Goal: Transaction & Acquisition: Book appointment/travel/reservation

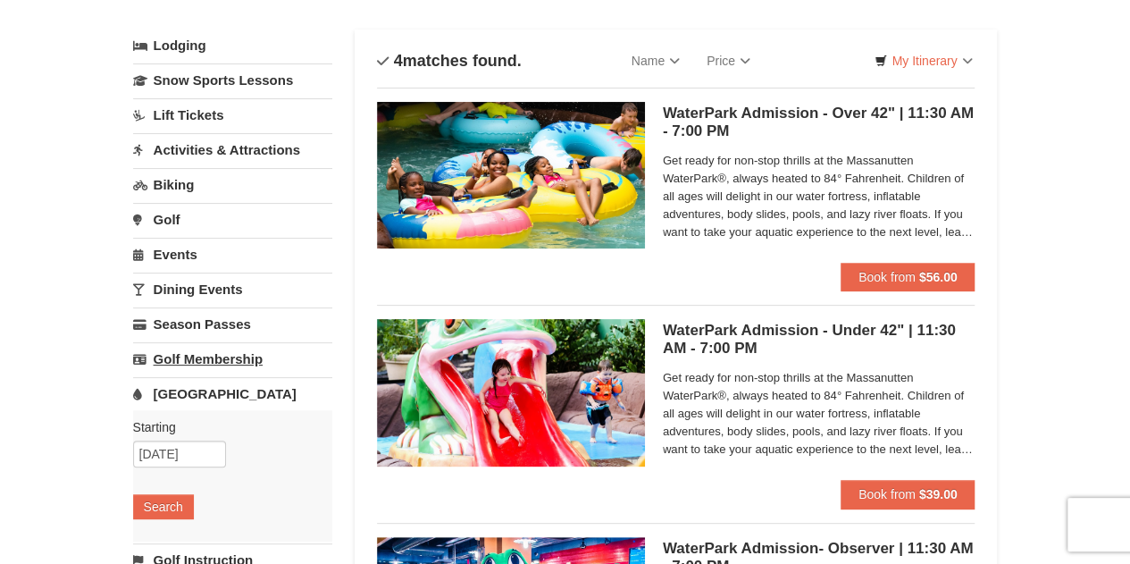
scroll to position [89, 0]
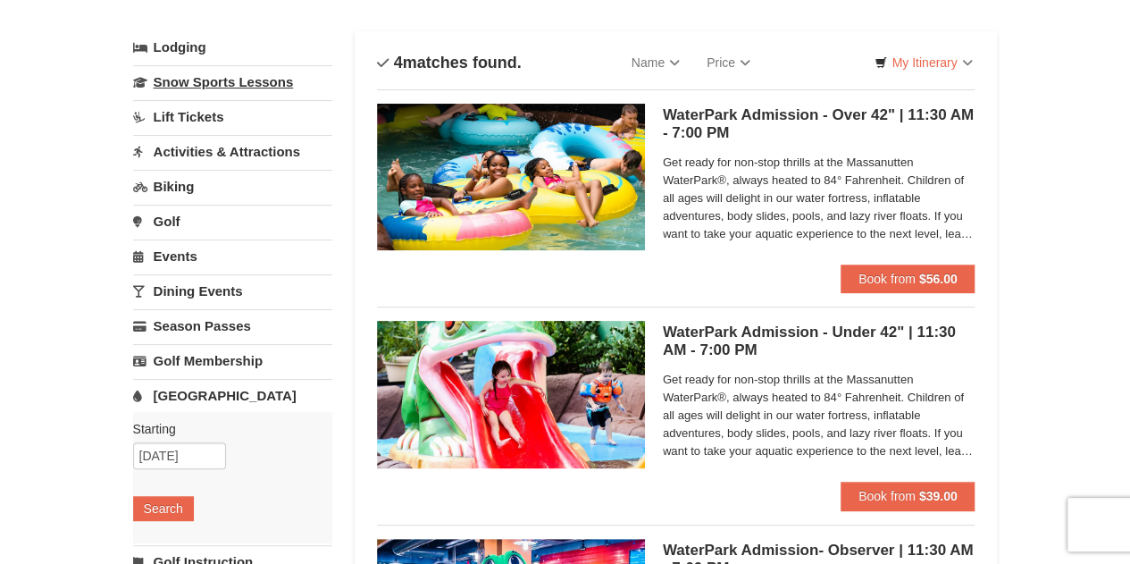
click at [256, 87] on link "Snow Sports Lessons" at bounding box center [232, 81] width 199 height 33
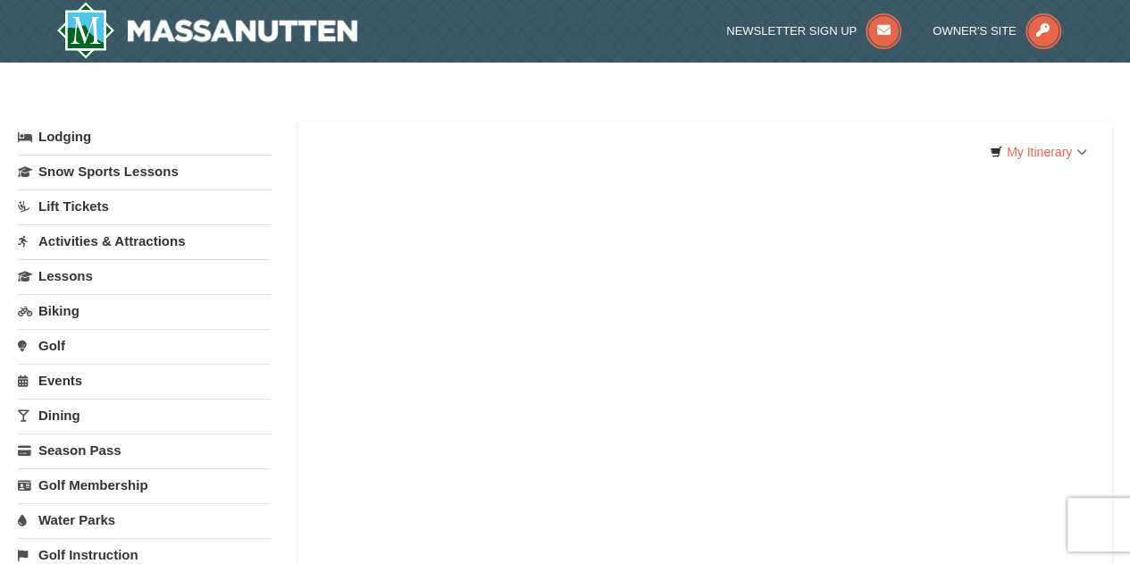
select select "9"
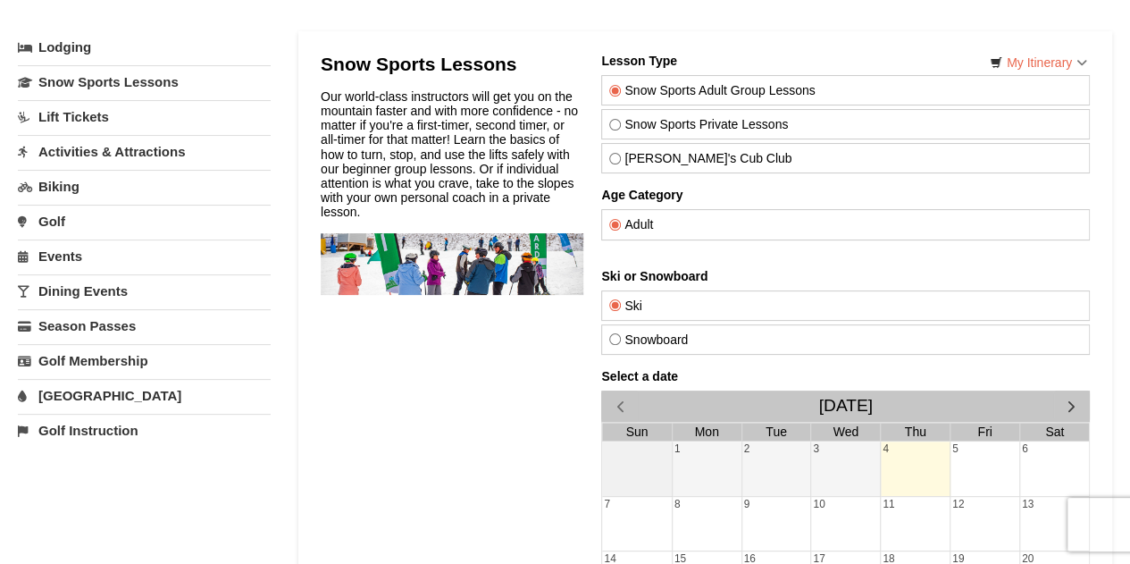
scroll to position [268, 0]
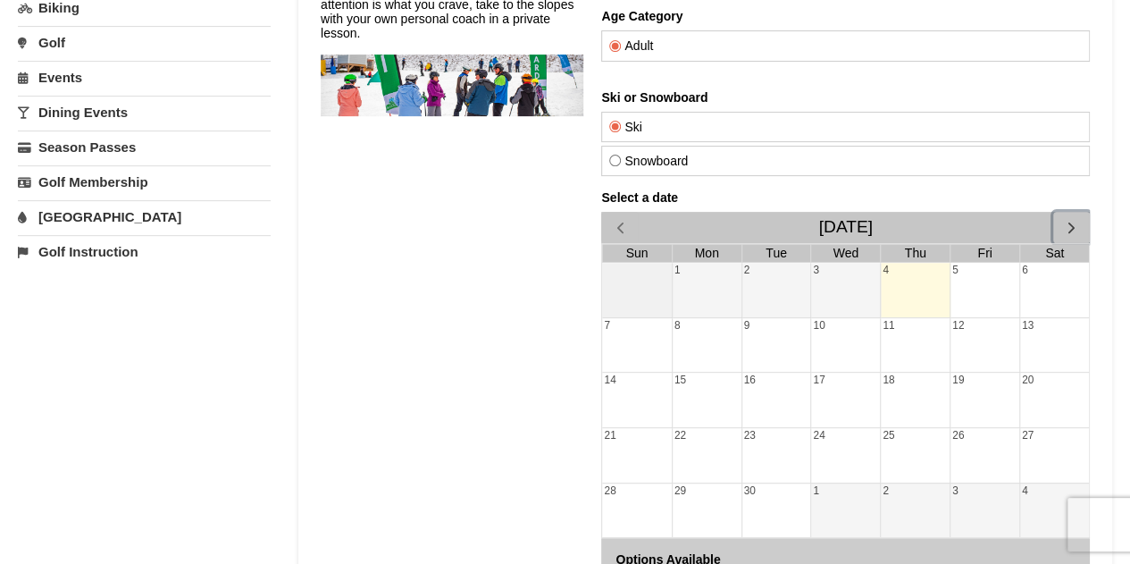
click at [1071, 231] on span "button" at bounding box center [1071, 227] width 19 height 19
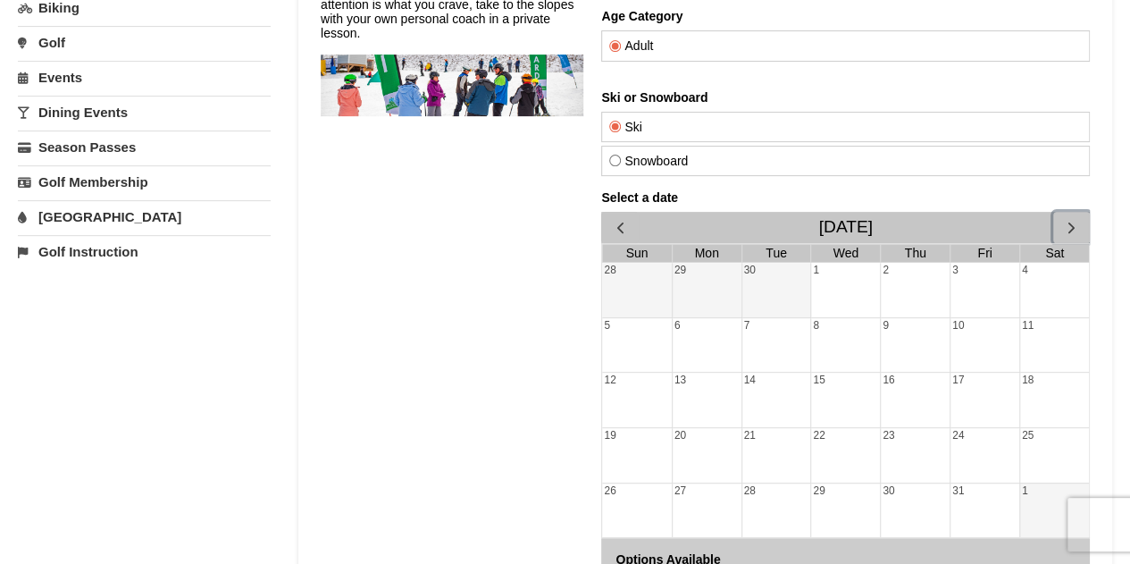
click at [1071, 231] on span "button" at bounding box center [1071, 227] width 19 height 19
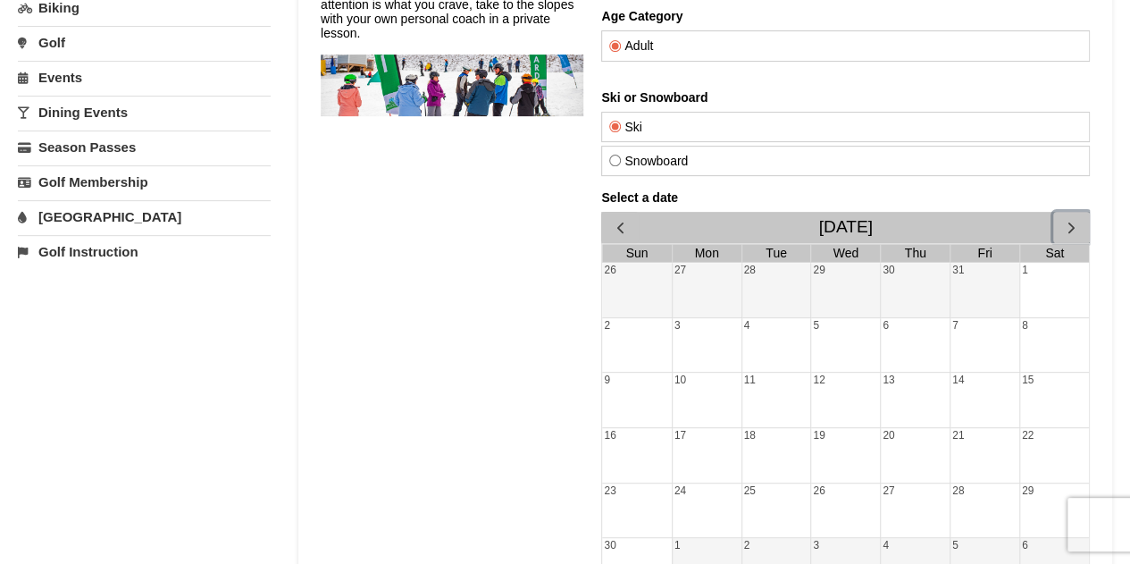
click at [1071, 231] on span "button" at bounding box center [1071, 227] width 19 height 19
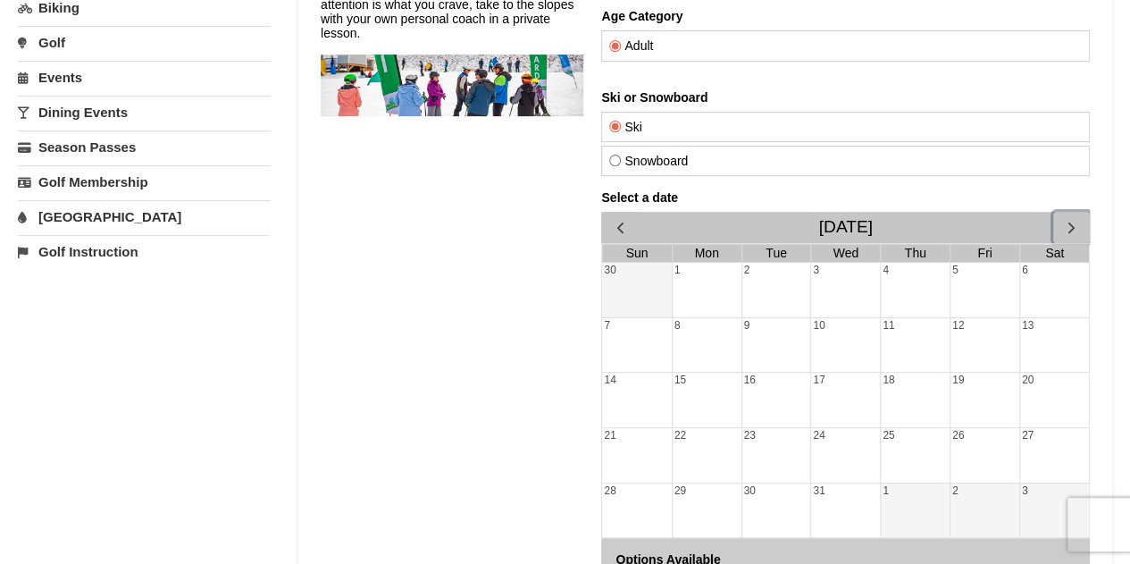
click at [1071, 231] on span "button" at bounding box center [1071, 227] width 19 height 19
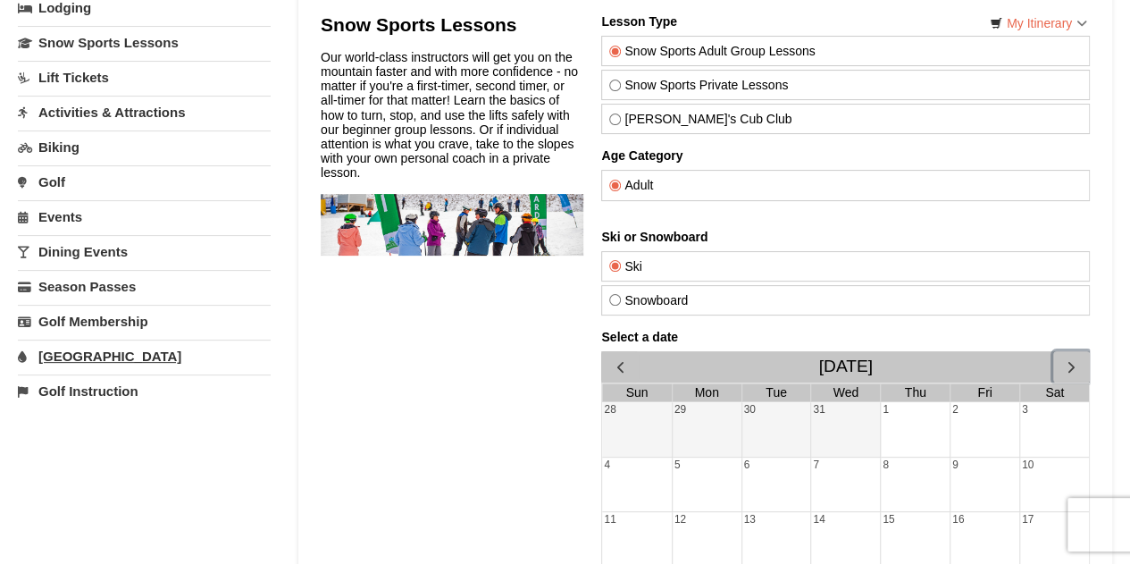
scroll to position [89, 0]
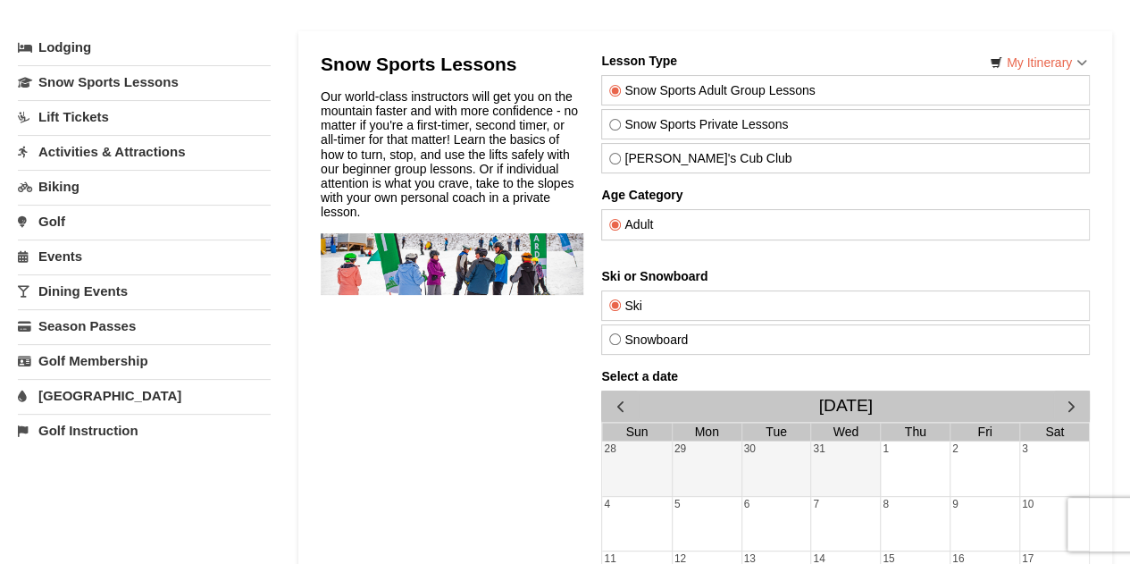
click at [124, 138] on link "Activities & Attractions" at bounding box center [144, 151] width 253 height 33
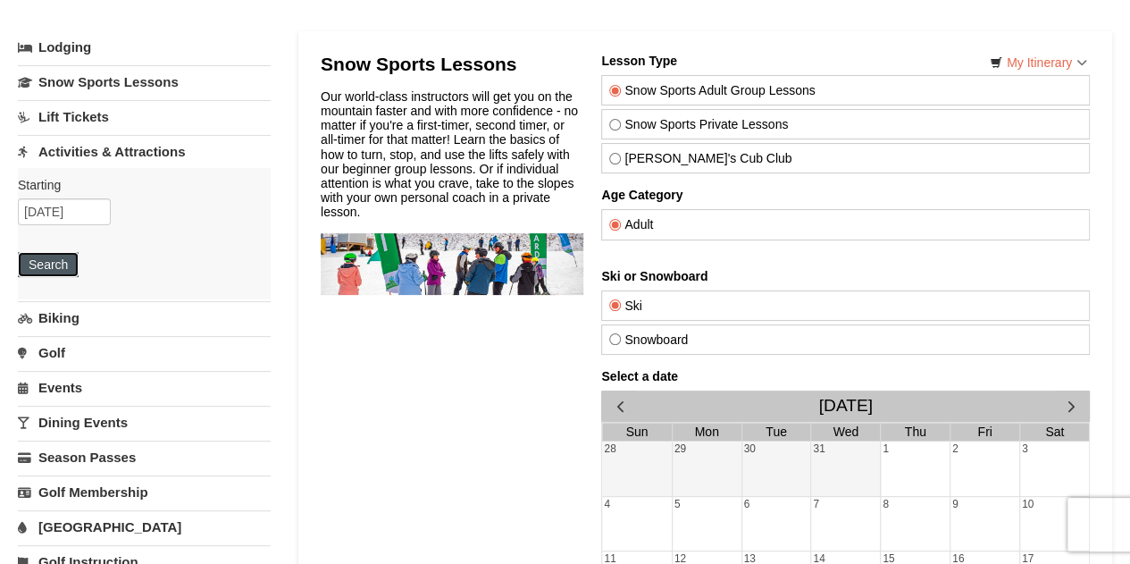
click at [55, 253] on button "Search" at bounding box center [48, 264] width 61 height 25
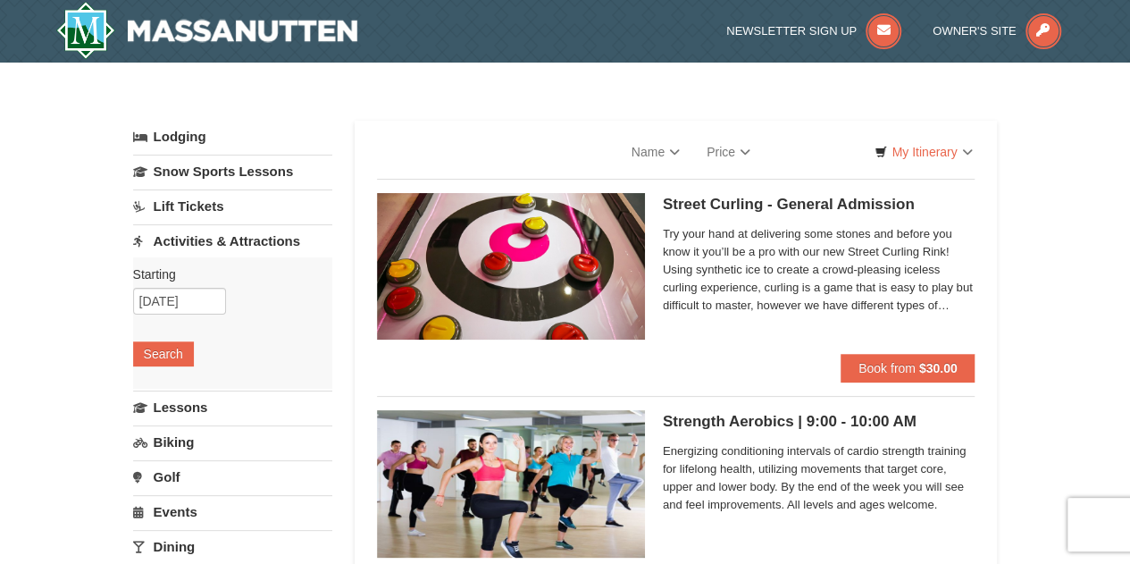
select select "9"
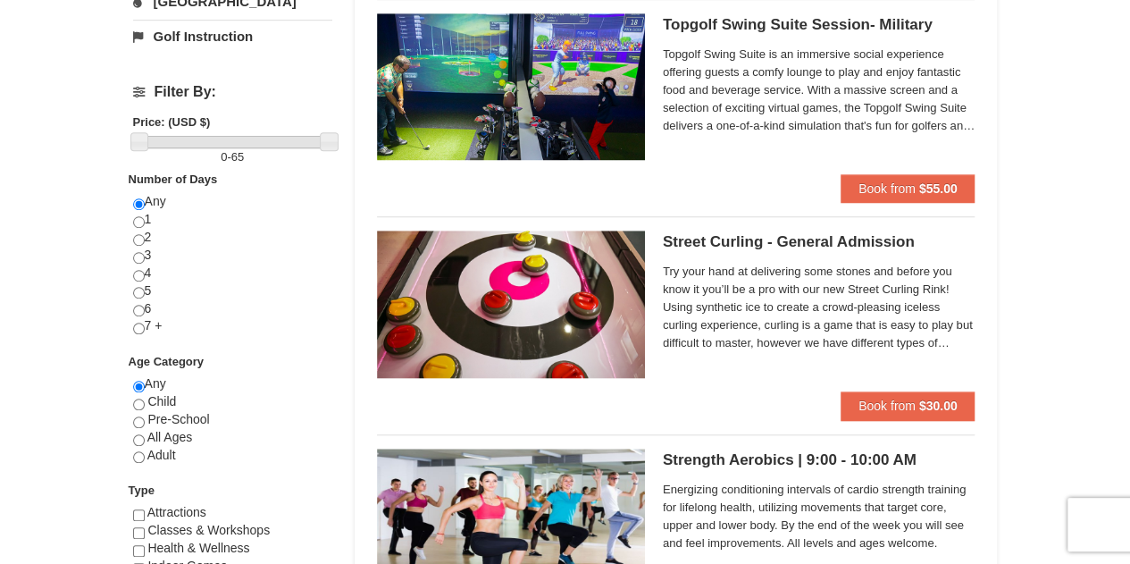
scroll to position [714, 0]
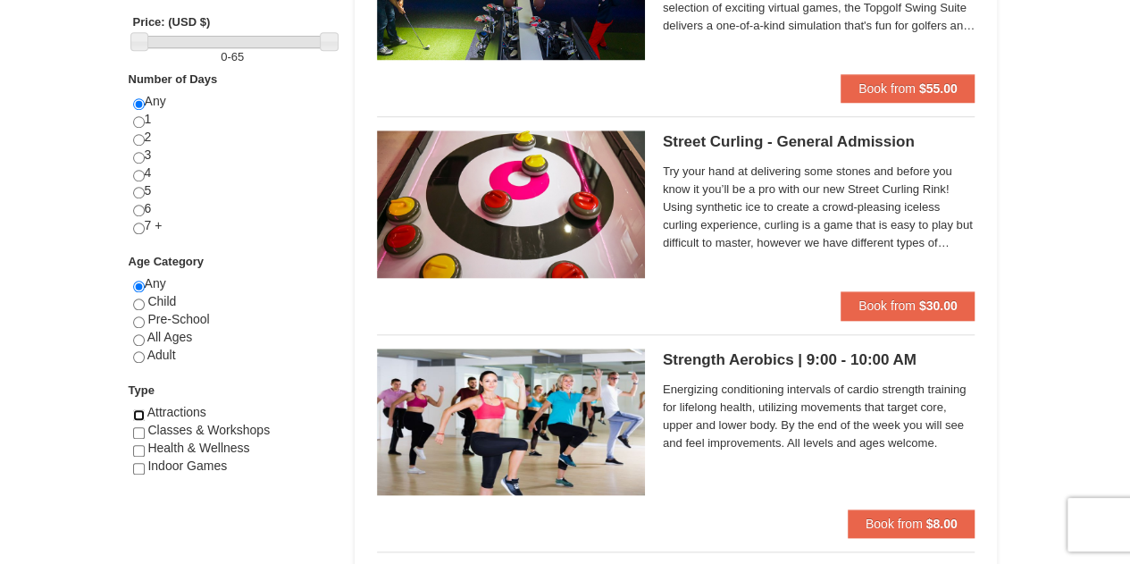
click at [141, 413] on input "checkbox" at bounding box center [139, 415] width 12 height 12
checkbox input "true"
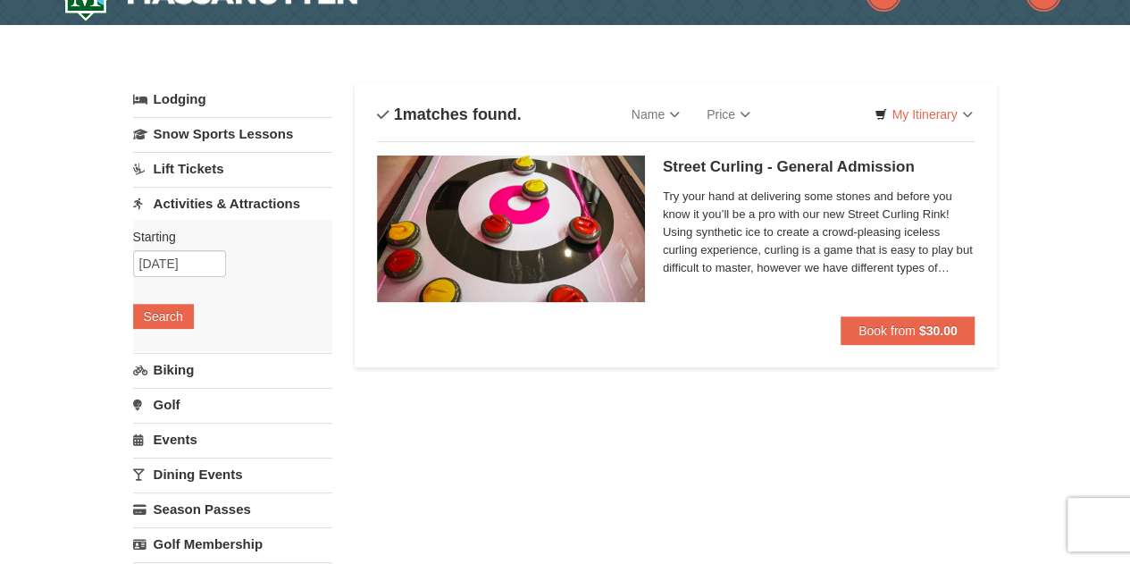
scroll to position [0, 0]
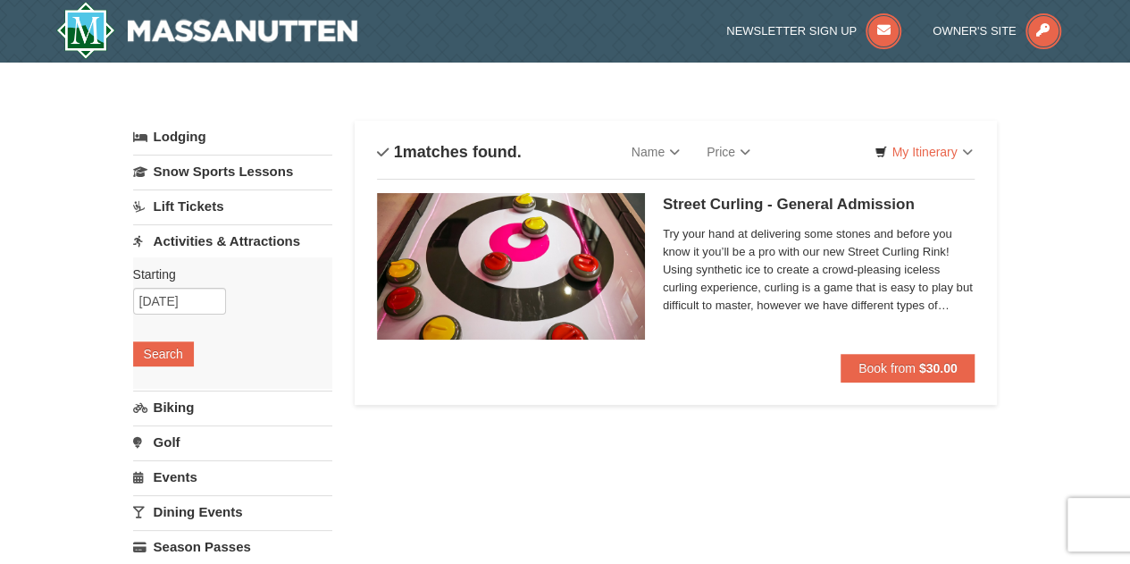
click at [198, 140] on link "Lodging" at bounding box center [232, 137] width 199 height 32
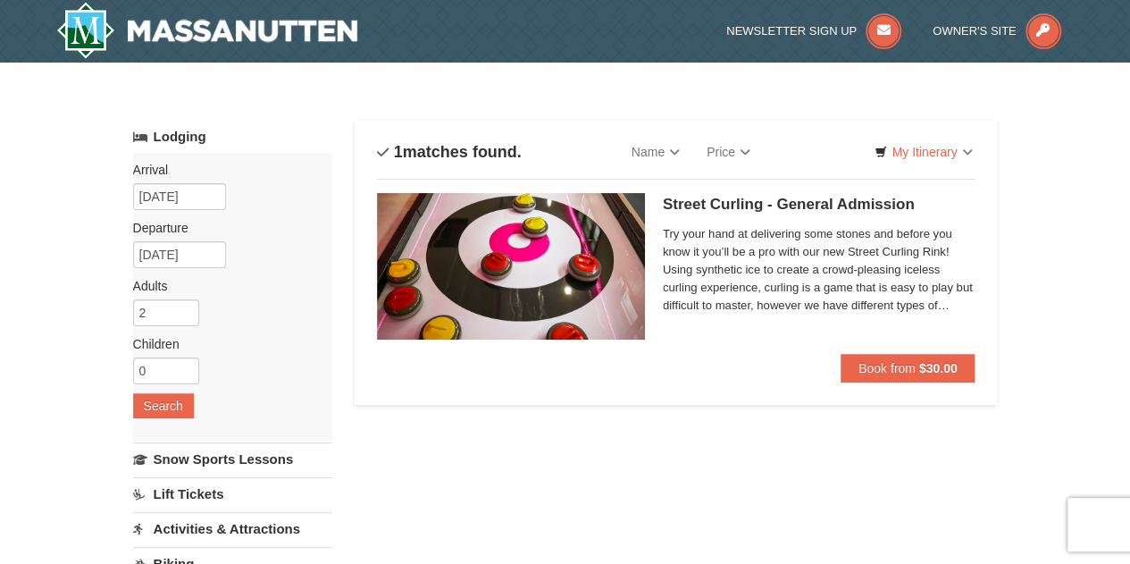
click at [198, 140] on link "Lodging" at bounding box center [232, 137] width 199 height 32
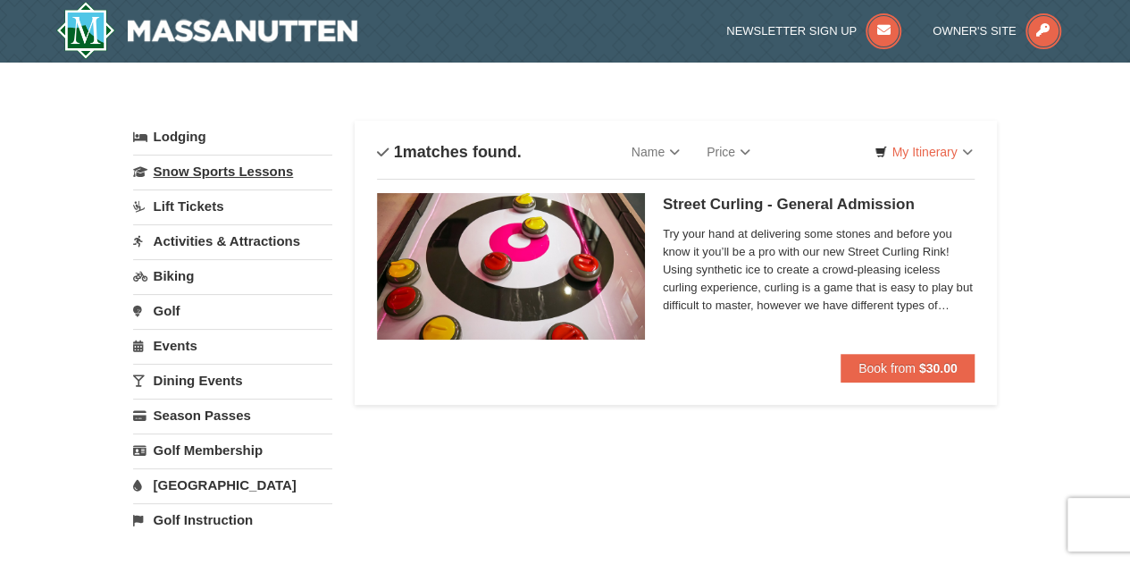
click at [210, 174] on link "Snow Sports Lessons" at bounding box center [232, 170] width 199 height 33
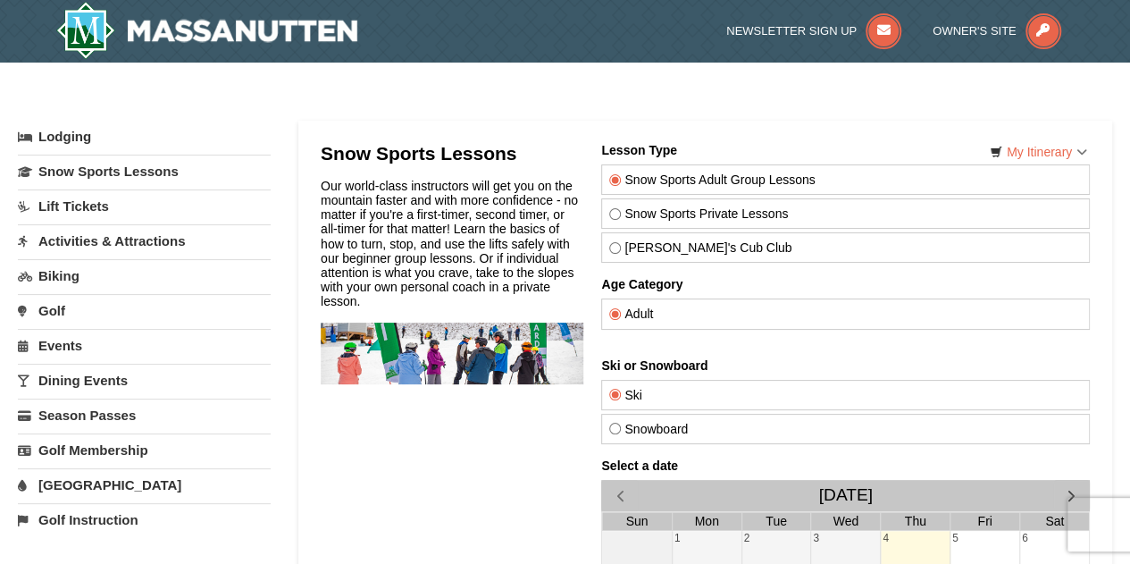
click at [85, 210] on link "Lift Tickets" at bounding box center [144, 205] width 253 height 33
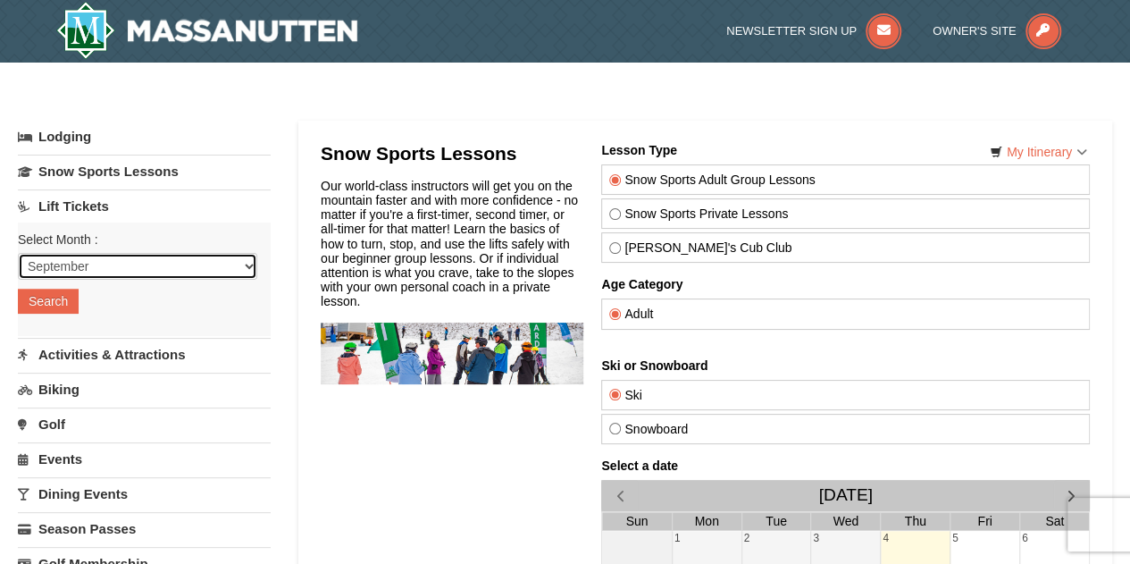
click at [97, 263] on select "September October November December January February March April May June July …" at bounding box center [137, 266] width 239 height 27
select select "12"
click at [18, 253] on select "September October November December January February March April May June July …" at bounding box center [137, 266] width 239 height 27
click at [59, 299] on button "Search" at bounding box center [48, 300] width 61 height 25
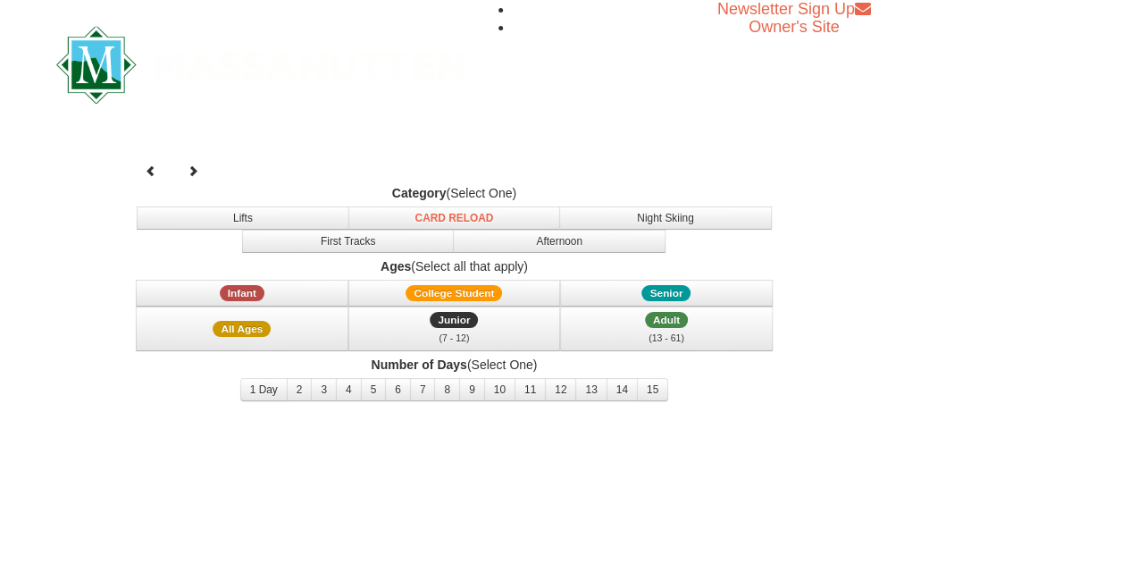
select select "12"
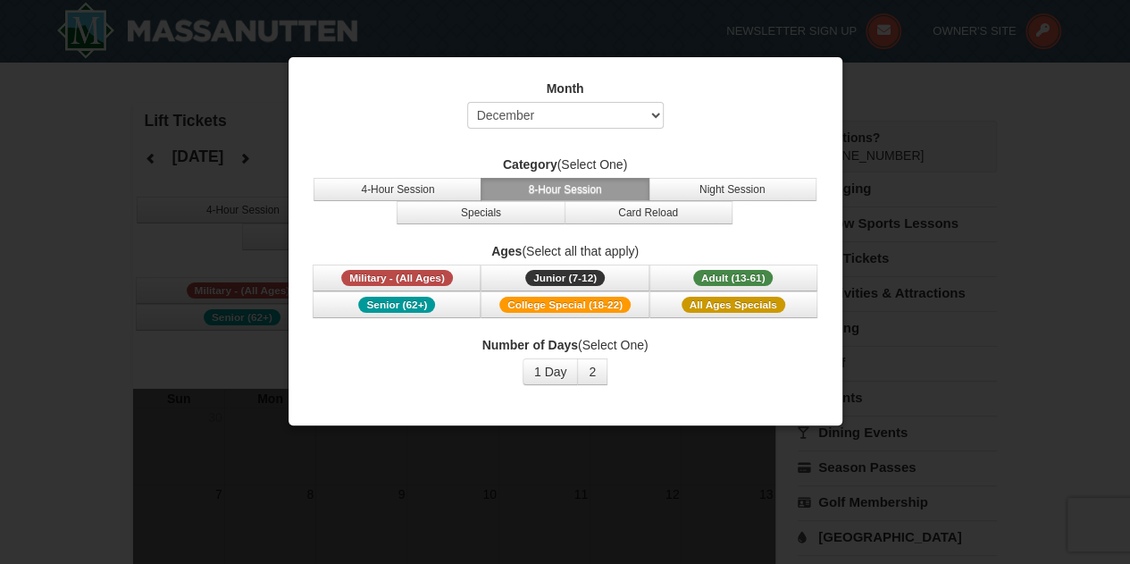
click at [907, 167] on div at bounding box center [565, 282] width 1130 height 564
click at [594, 90] on label "Month" at bounding box center [565, 88] width 509 height 18
click at [260, 111] on div at bounding box center [565, 282] width 1130 height 564
click at [620, 277] on button "Junior (7-12) (7 - 12)" at bounding box center [564, 277] width 168 height 27
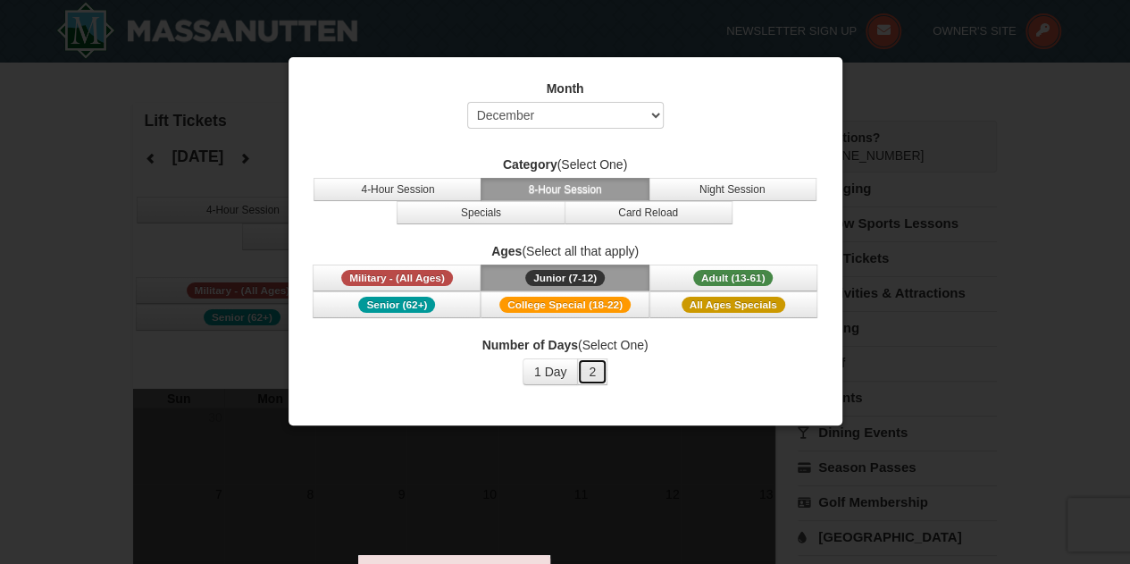
click at [584, 364] on button "2" at bounding box center [592, 371] width 30 height 27
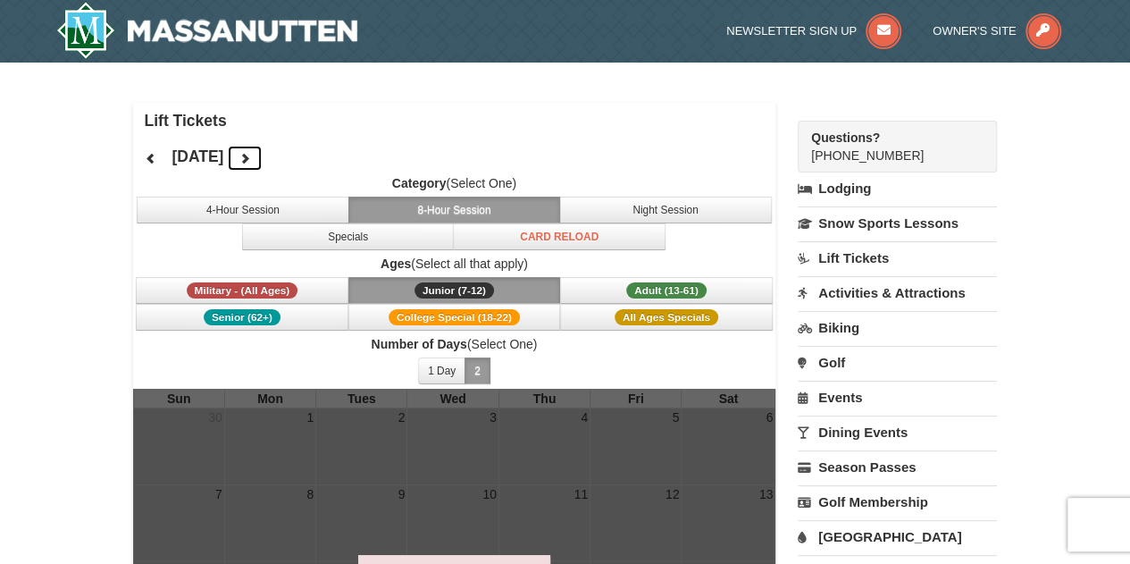
click at [251, 160] on icon at bounding box center [244, 158] width 13 height 13
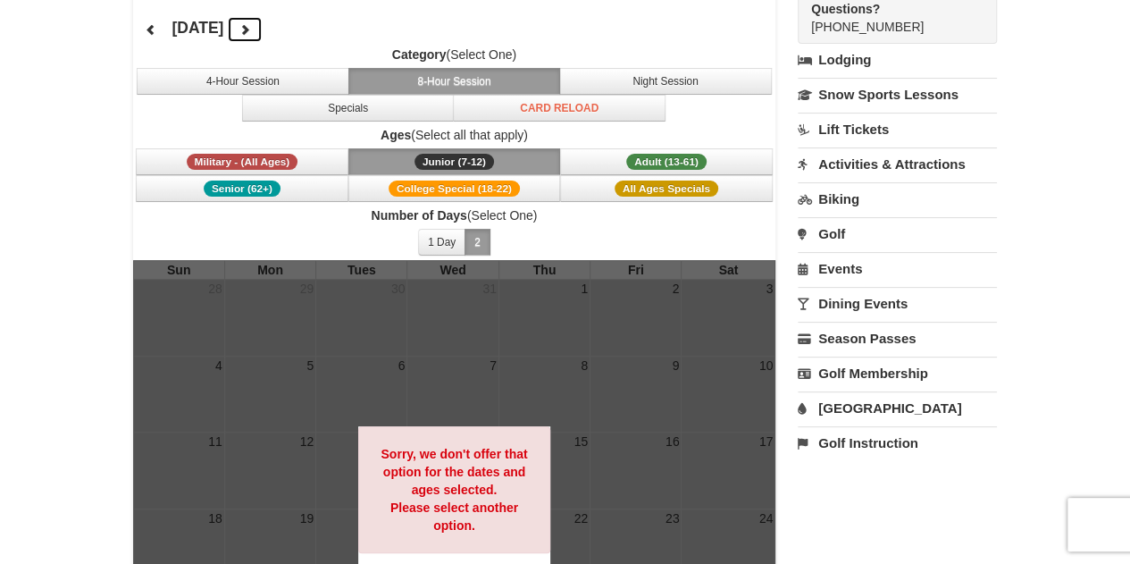
scroll to position [89, 0]
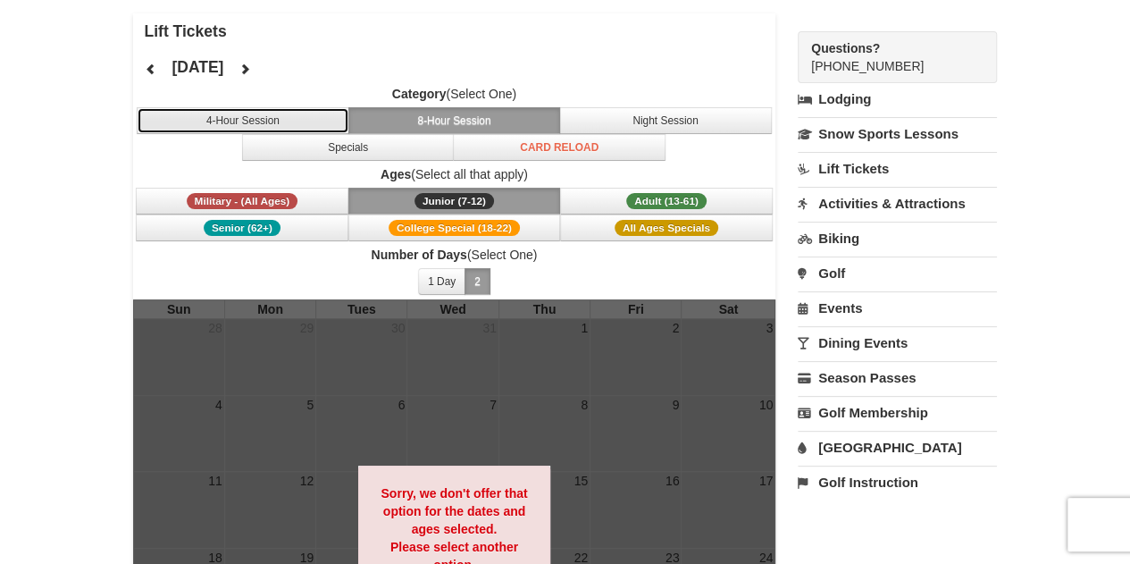
click at [247, 128] on button "4-Hour Session" at bounding box center [243, 120] width 213 height 27
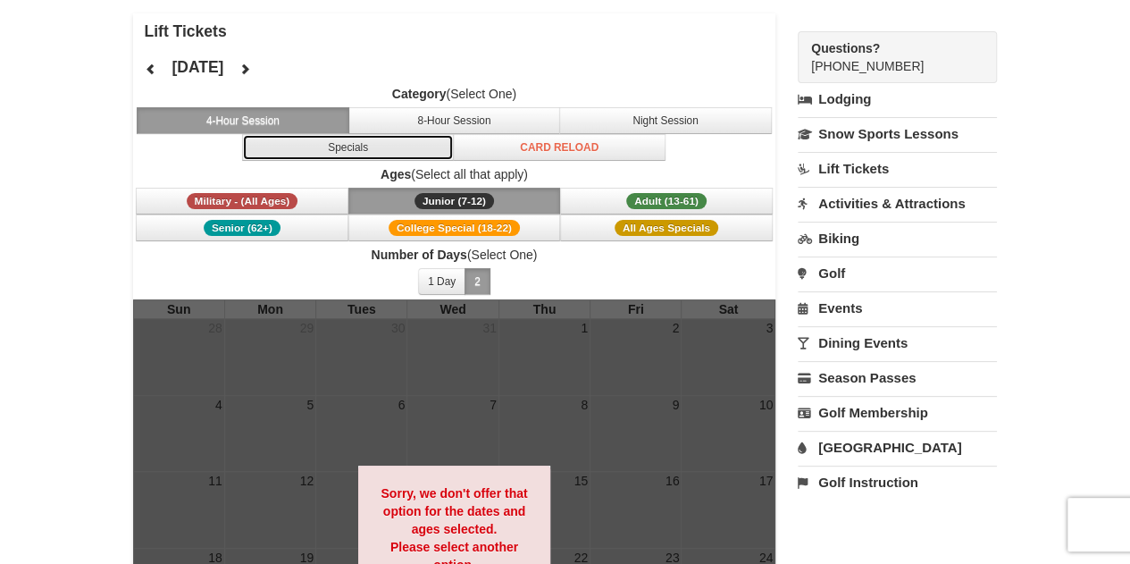
click at [327, 138] on button "Specials" at bounding box center [348, 147] width 213 height 27
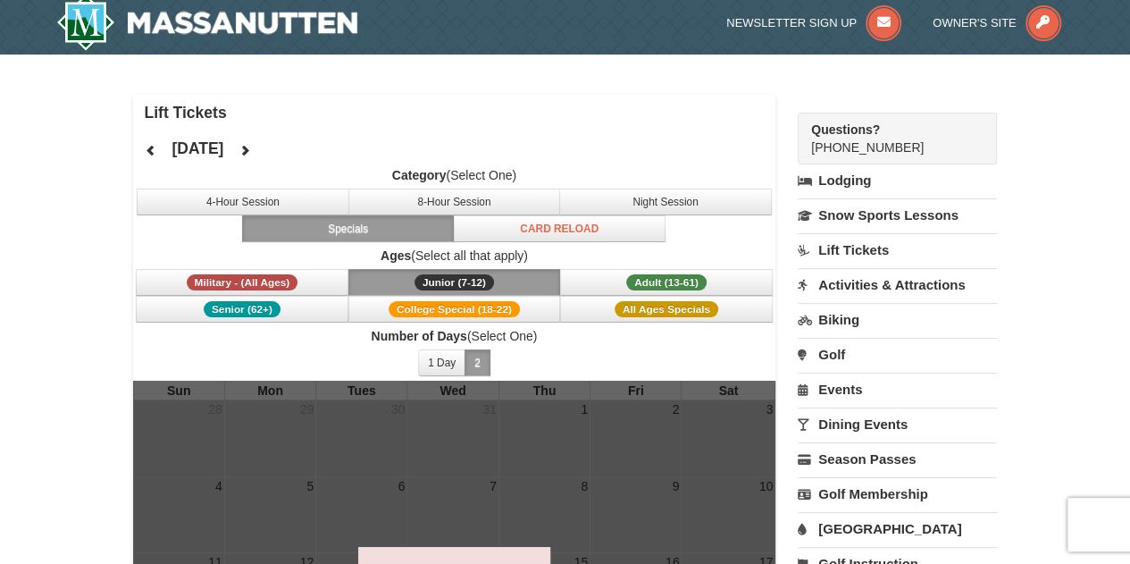
scroll to position [0, 0]
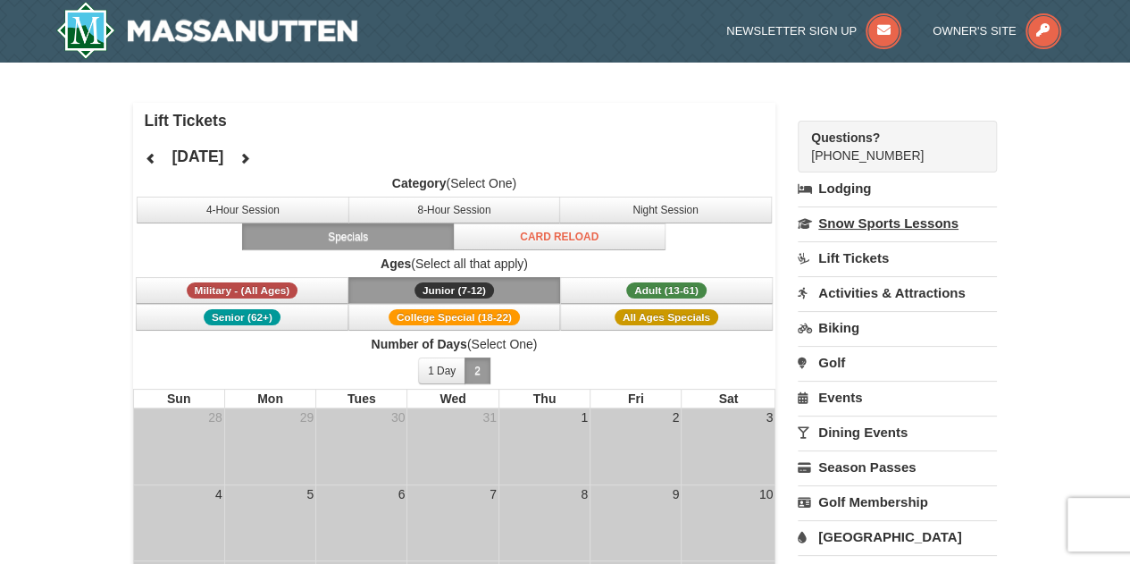
click at [929, 221] on link "Snow Sports Lessons" at bounding box center [896, 222] width 199 height 33
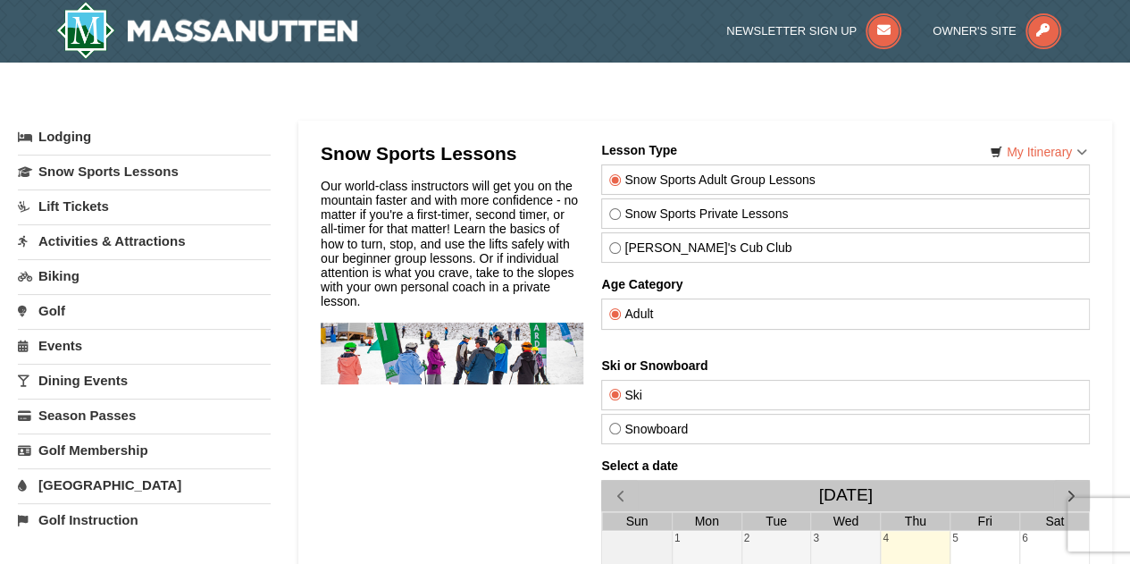
click at [93, 237] on link "Activities & Attractions" at bounding box center [144, 240] width 253 height 33
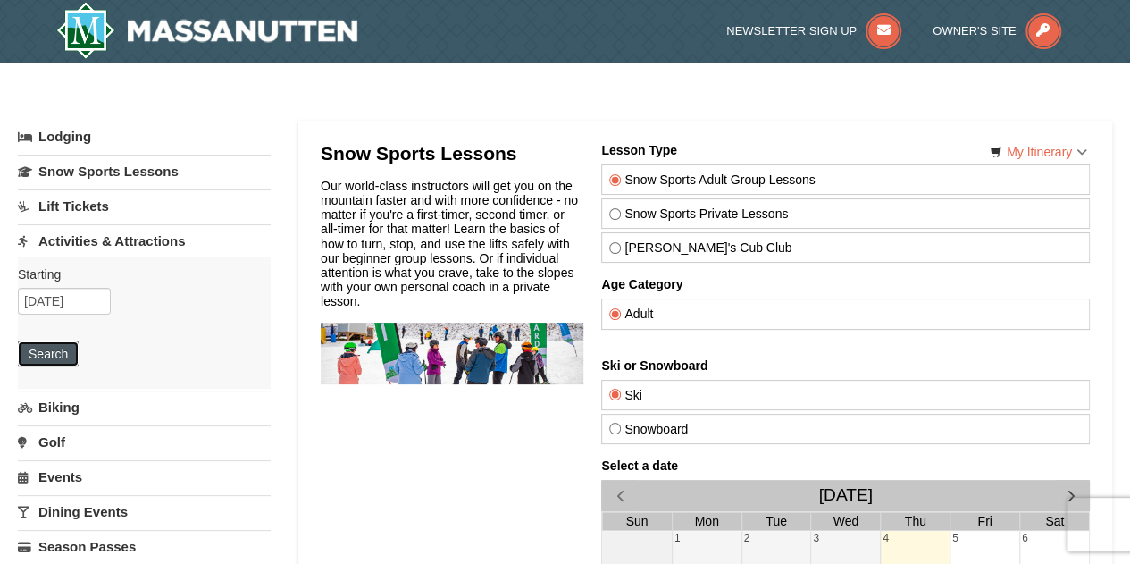
click at [59, 342] on button "Search" at bounding box center [48, 353] width 61 height 25
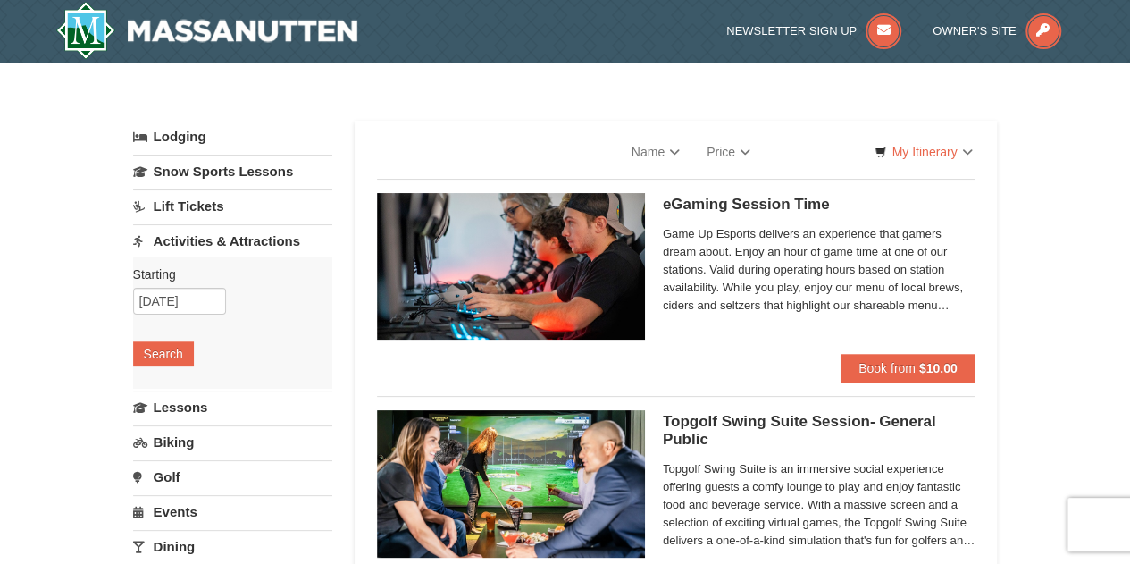
select select "9"
click at [195, 210] on link "Lift Tickets" at bounding box center [232, 205] width 199 height 33
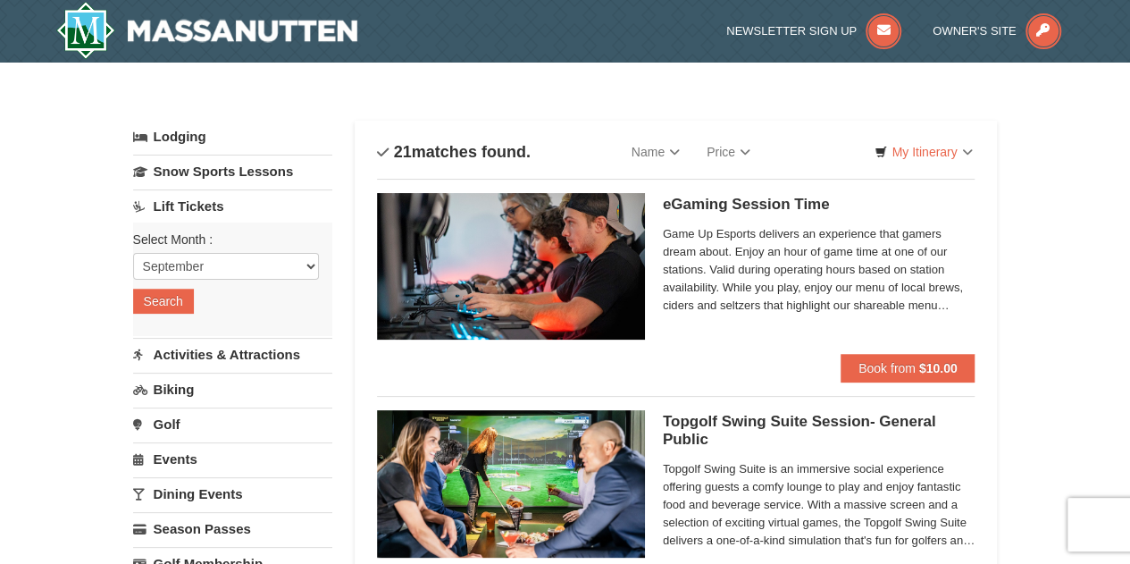
click at [188, 314] on div "Select Month : Please format dates MM/DD/YYYY September October November Decemb…" at bounding box center [232, 278] width 199 height 113
click at [184, 304] on button "Search" at bounding box center [163, 300] width 61 height 25
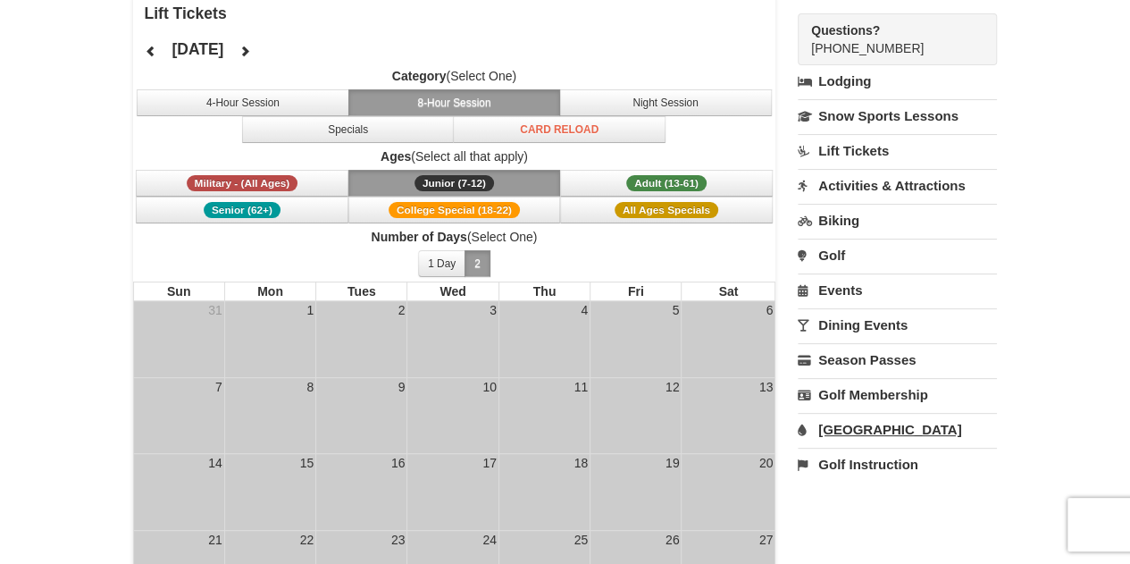
scroll to position [179, 0]
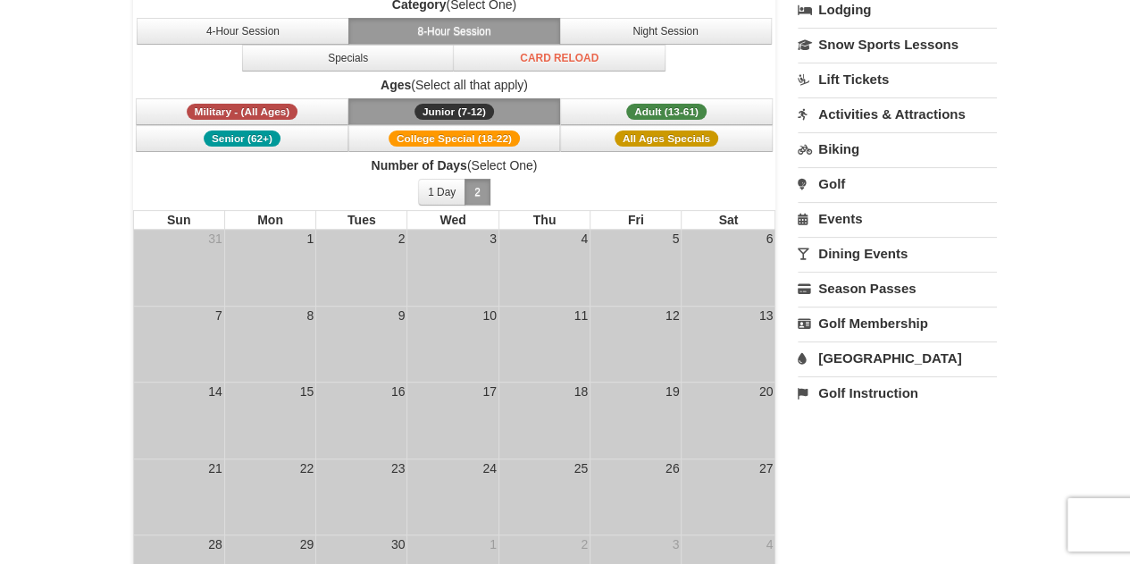
click at [830, 348] on link "[GEOGRAPHIC_DATA]" at bounding box center [896, 357] width 199 height 33
click at [814, 468] on button "Search" at bounding box center [827, 470] width 61 height 25
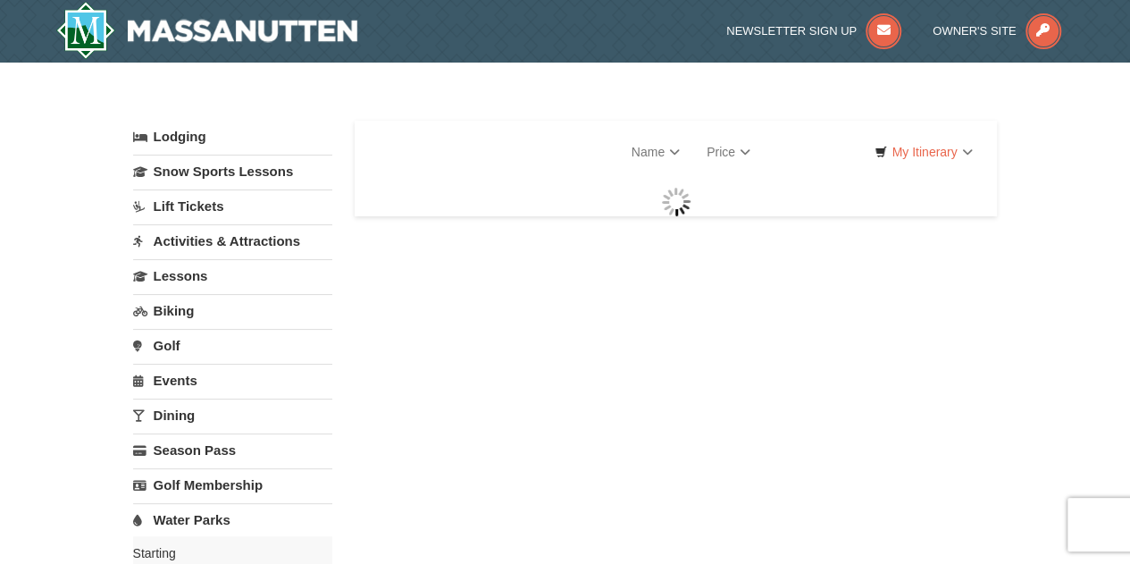
select select "9"
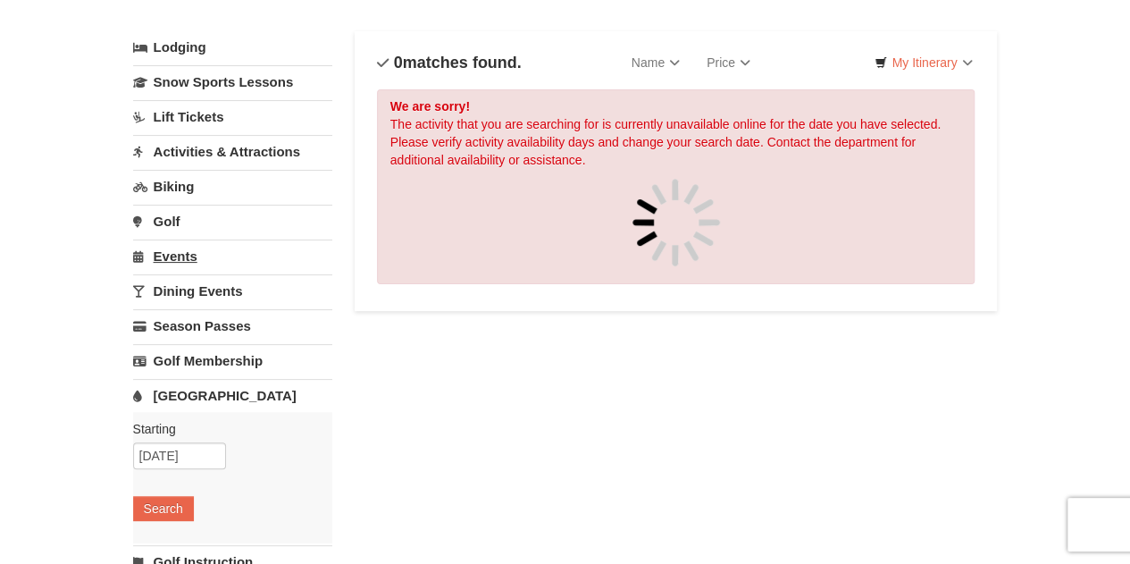
scroll to position [179, 0]
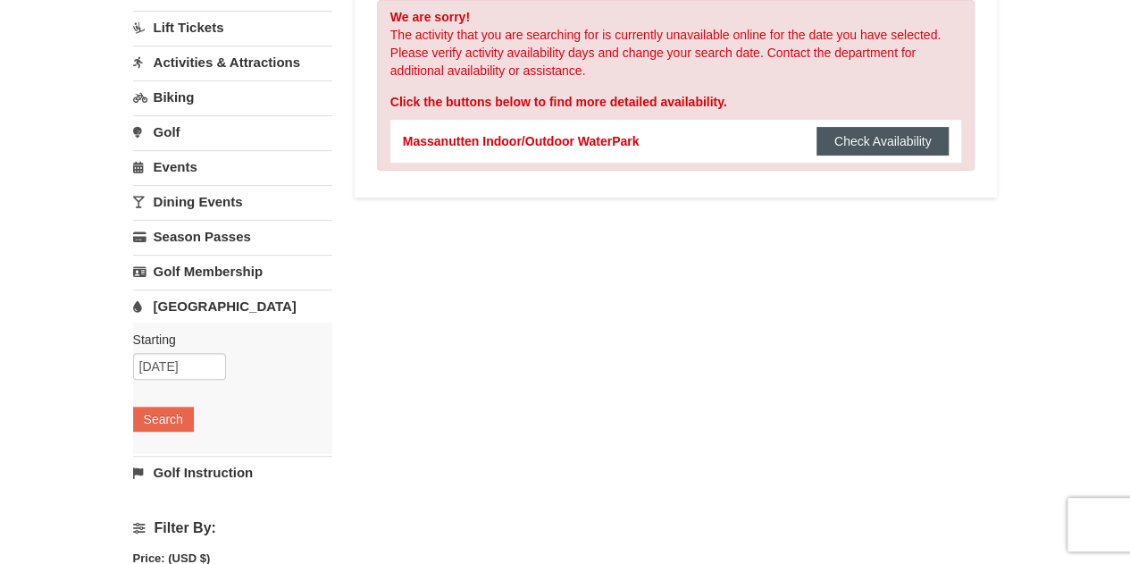
click at [856, 147] on button "Check Availability" at bounding box center [882, 141] width 133 height 29
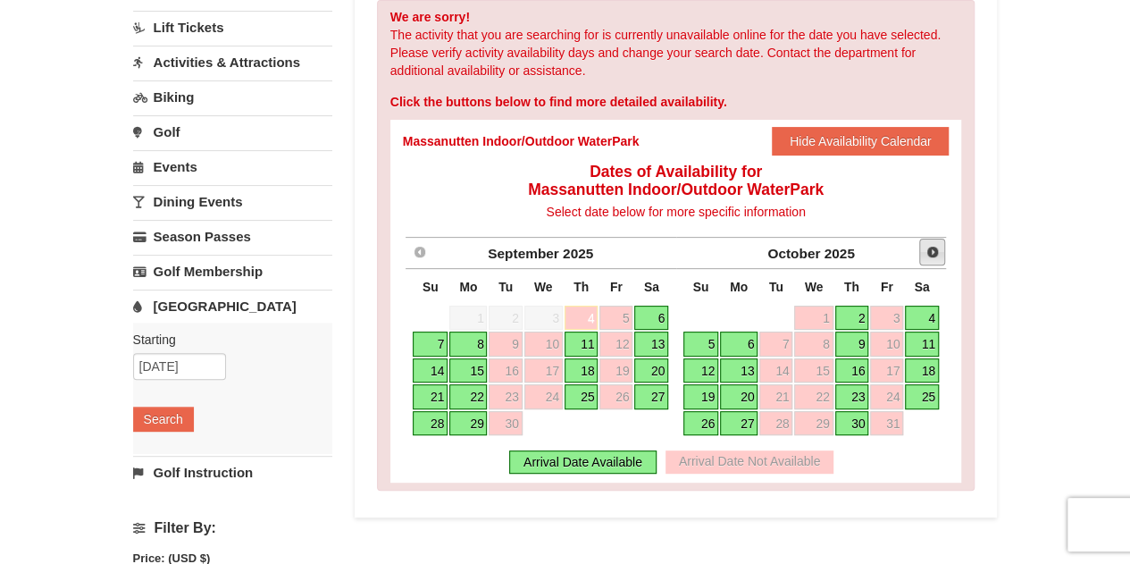
click at [926, 252] on span "Next" at bounding box center [932, 252] width 14 height 14
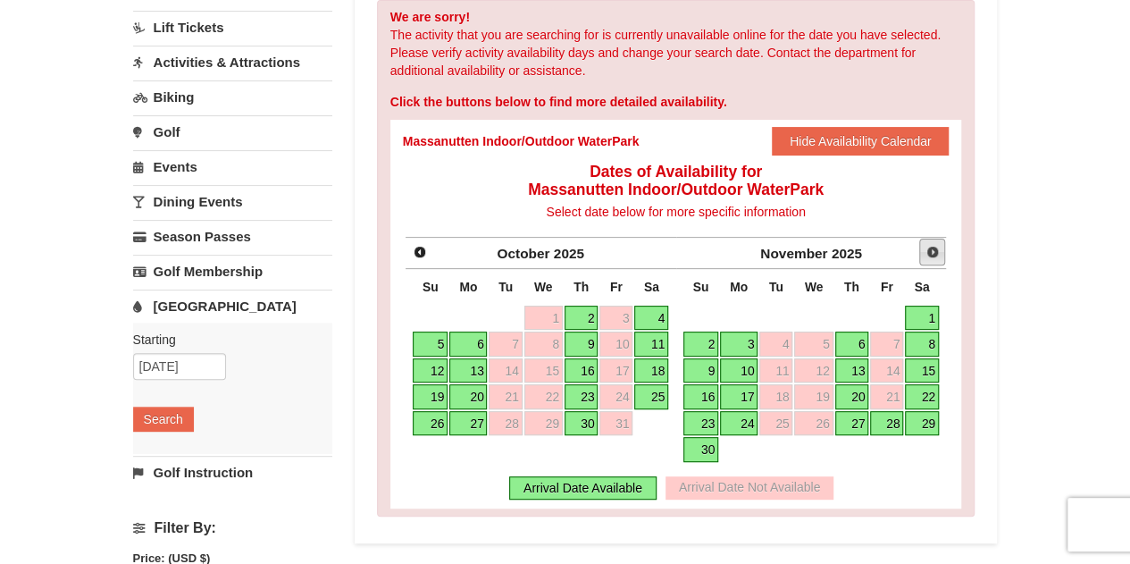
click at [926, 252] on span "Next" at bounding box center [932, 252] width 14 height 14
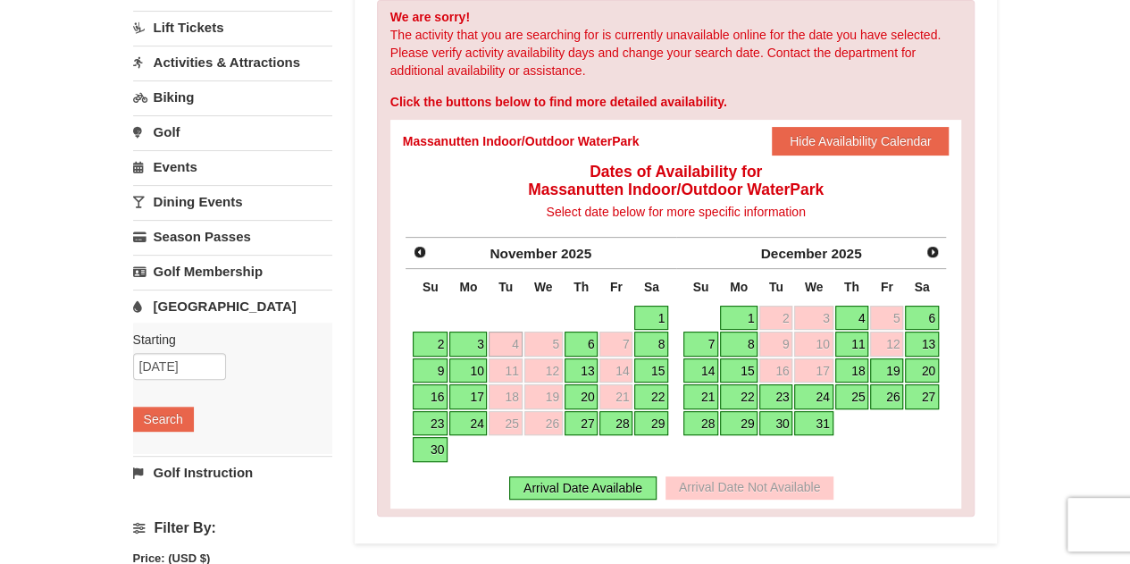
click at [709, 396] on link "21" at bounding box center [700, 396] width 35 height 25
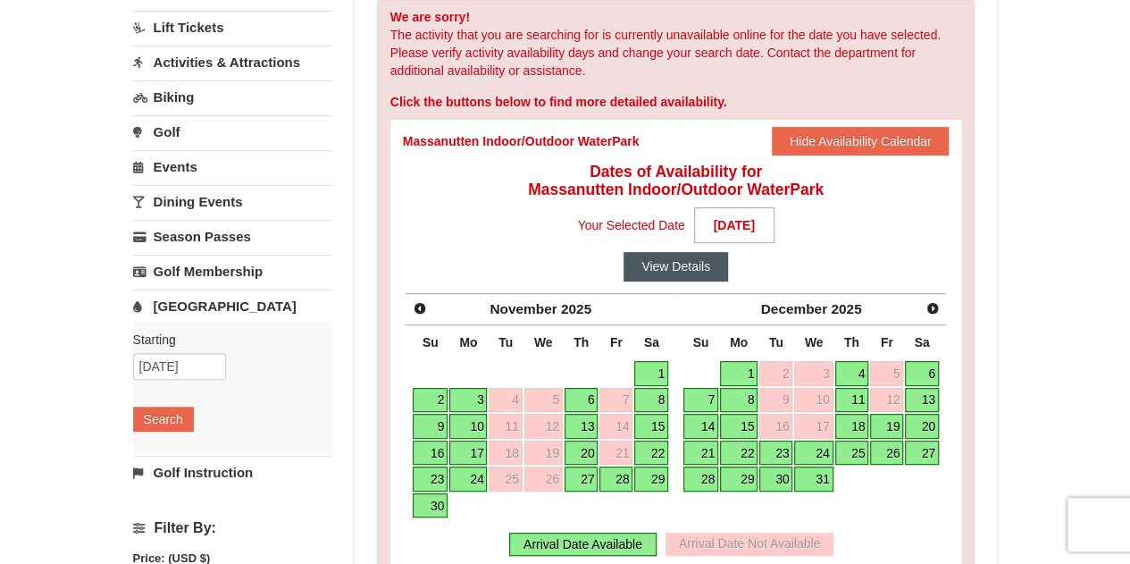
click at [681, 268] on button "View Details" at bounding box center [675, 266] width 104 height 29
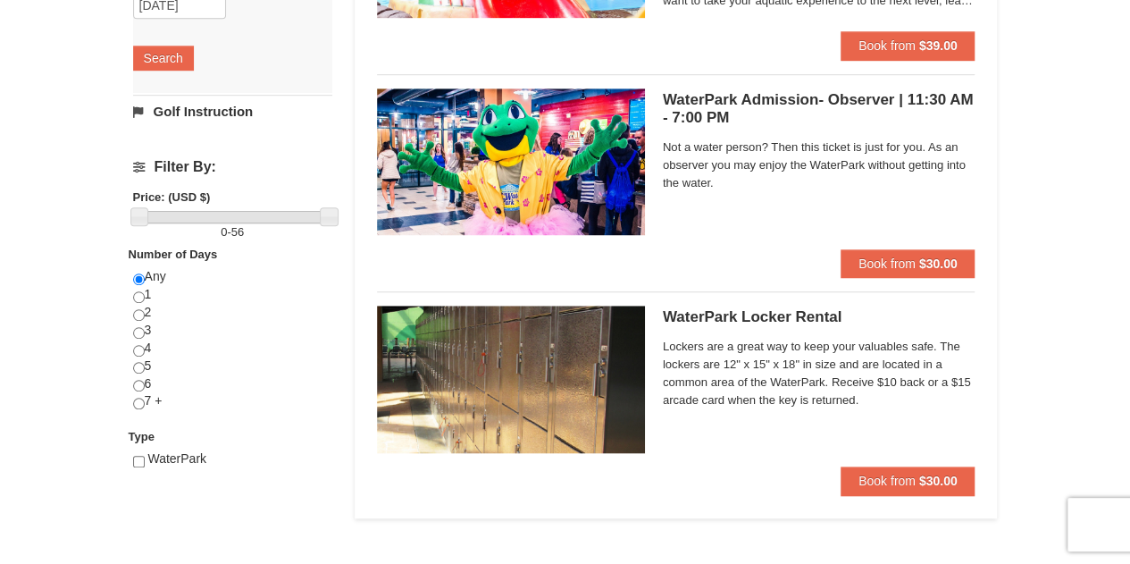
scroll to position [625, 0]
